Goal: Check status

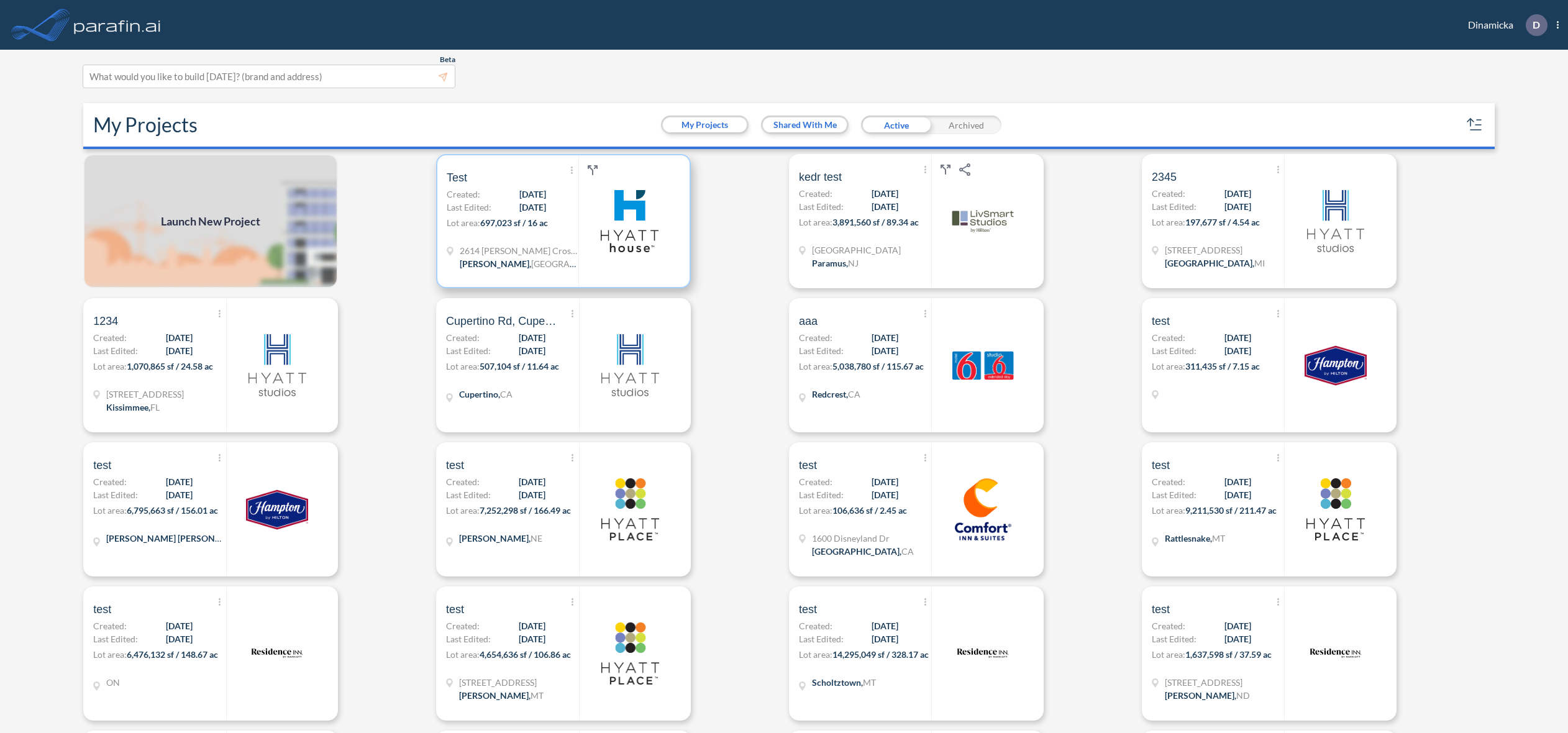
click at [520, 210] on span "[DATE]" at bounding box center [533, 207] width 27 height 13
